Goal: Connect with others: Connect with others

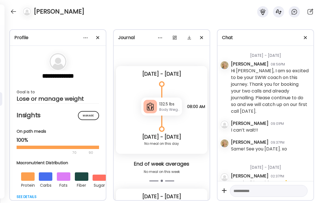
scroll to position [12322, 0]
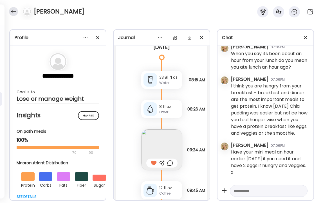
click at [11, 10] on div at bounding box center [13, 11] width 9 height 9
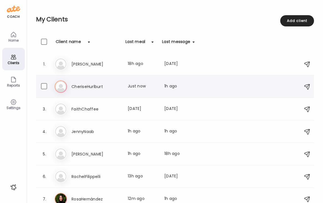
click at [88, 86] on h3 "CheriseHurlburt" at bounding box center [95, 86] width 49 height 7
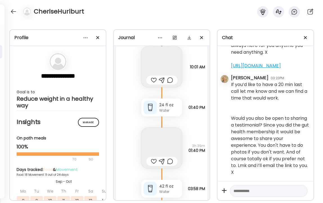
scroll to position [9406, 0]
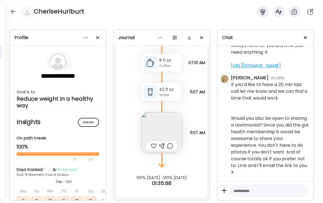
click at [154, 146] on div at bounding box center [154, 146] width 6 height 7
click at [13, 11] on div at bounding box center [13, 11] width 9 height 9
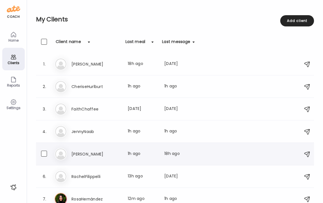
scroll to position [6, 0]
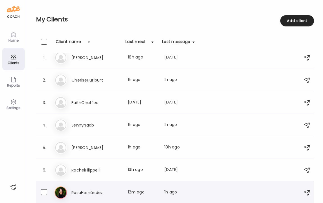
click at [84, 193] on h3 "RosaHernández" at bounding box center [95, 192] width 49 height 7
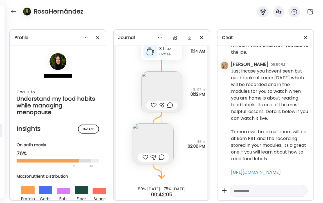
scroll to position [6708, 0]
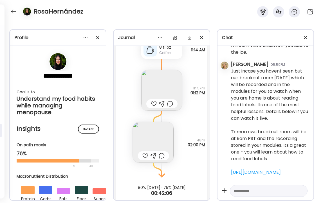
click at [153, 103] on div at bounding box center [154, 103] width 6 height 7
click at [145, 154] on div at bounding box center [145, 155] width 6 height 7
click at [149, 145] on img at bounding box center [153, 142] width 41 height 41
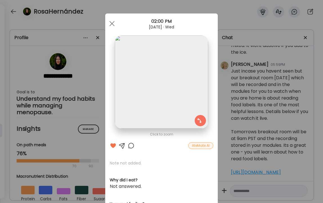
click at [130, 146] on div at bounding box center [131, 145] width 7 height 7
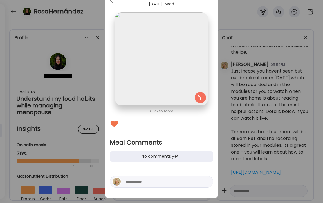
scroll to position [25, 0]
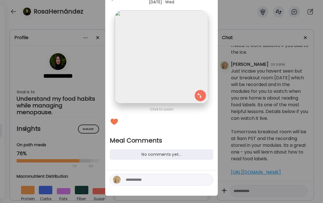
click at [139, 178] on textarea at bounding box center [164, 179] width 76 height 7
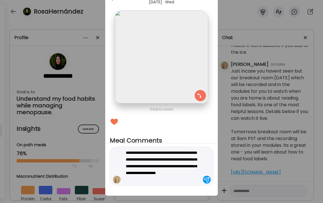
type textarea "**********"
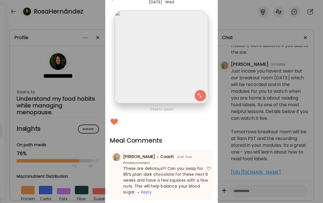
scroll to position [0, 0]
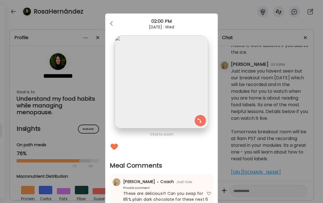
click at [90, 18] on div "Ate Coach Dashboard Wahoo! It’s official Take a moment to set up your Coach Pro…" at bounding box center [161, 101] width 323 height 203
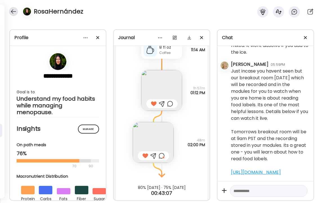
click at [14, 12] on div at bounding box center [13, 11] width 9 height 9
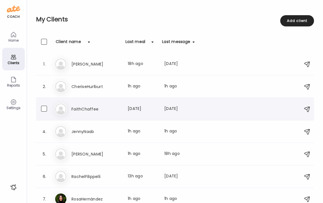
scroll to position [6, 0]
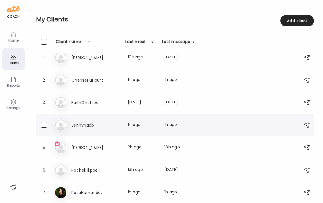
click at [86, 127] on h3 "JennyNaab" at bounding box center [95, 125] width 49 height 7
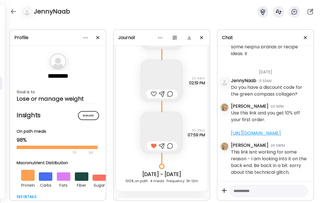
scroll to position [2986, 0]
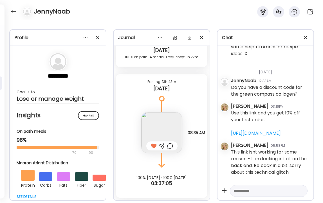
click at [261, 130] on link "[URL][DOMAIN_NAME]" at bounding box center [256, 133] width 50 height 6
